Goal: Information Seeking & Learning: Learn about a topic

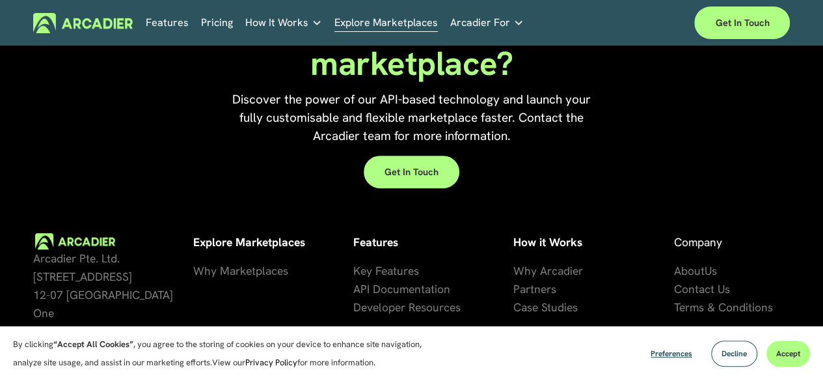
scroll to position [2729, 0]
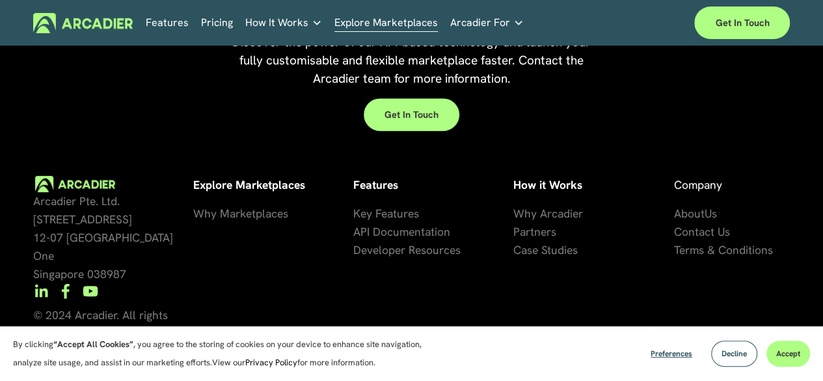
click at [261, 215] on span "Why Marketplaces" at bounding box center [240, 213] width 95 height 15
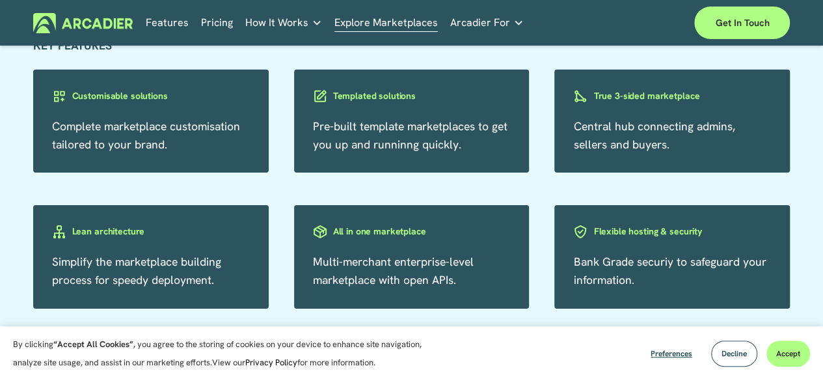
scroll to position [1236, 0]
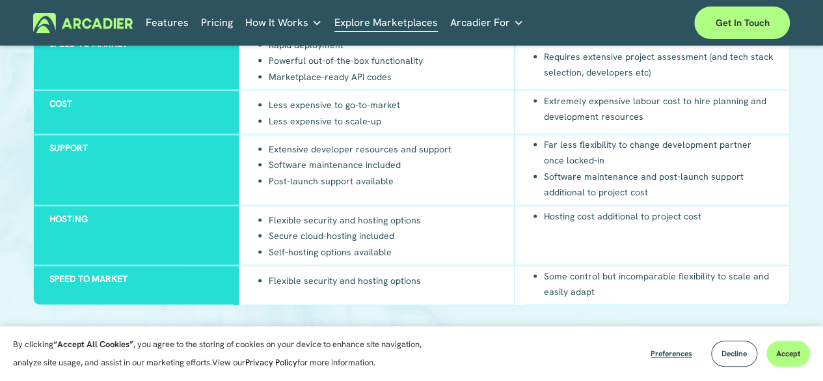
click at [215, 23] on link "Pricing" at bounding box center [217, 23] width 32 height 20
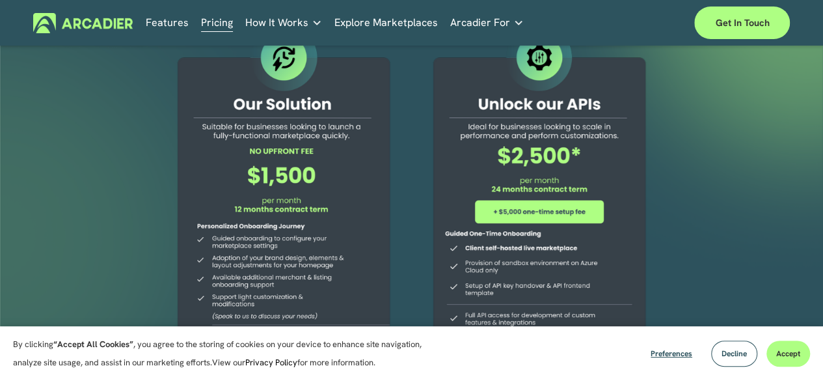
scroll to position [51, 0]
